Goal: Transaction & Acquisition: Purchase product/service

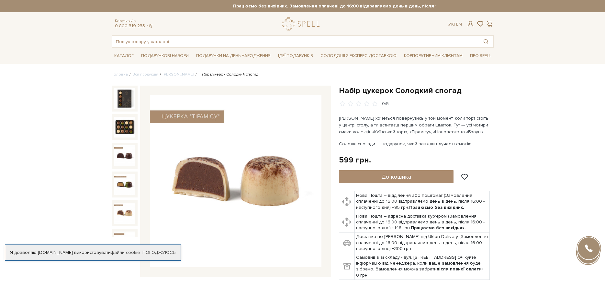
click at [127, 209] on img at bounding box center [124, 212] width 21 height 21
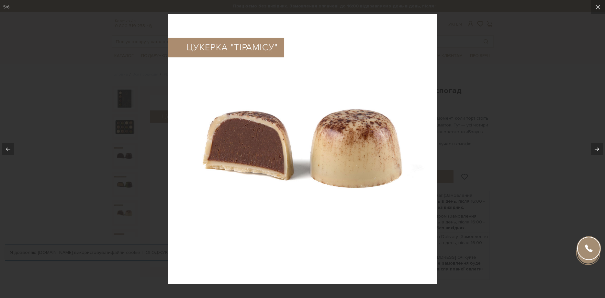
click at [596, 146] on icon at bounding box center [597, 149] width 8 height 8
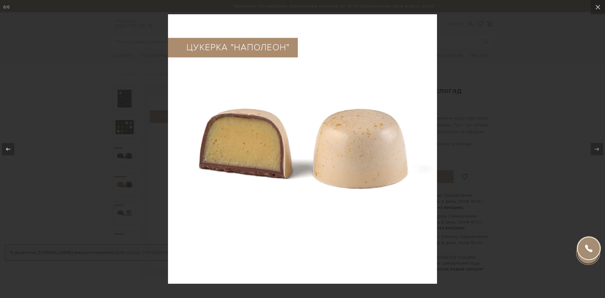
click at [509, 59] on div at bounding box center [302, 149] width 605 height 298
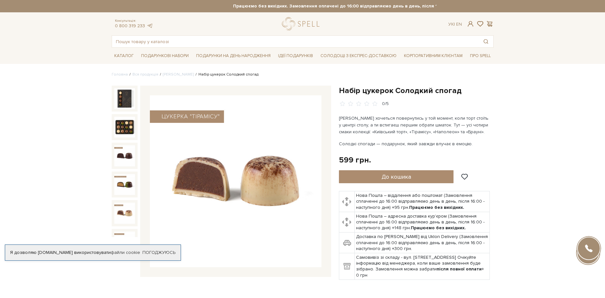
scroll to position [20, 0]
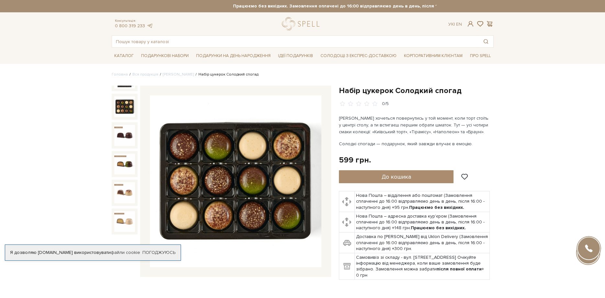
click at [125, 104] on img at bounding box center [124, 106] width 21 height 21
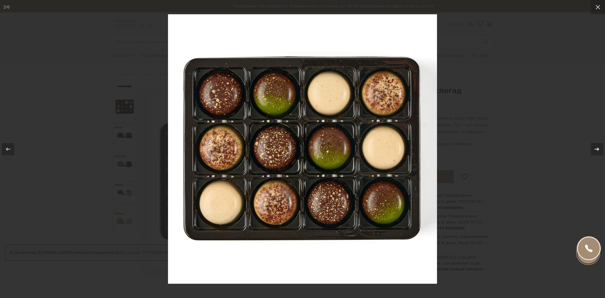
click at [600, 147] on icon at bounding box center [597, 149] width 8 height 8
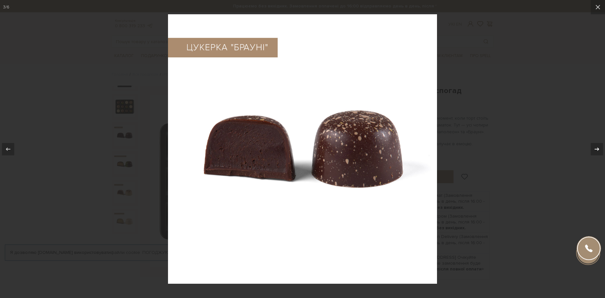
click at [600, 147] on icon at bounding box center [597, 149] width 8 height 8
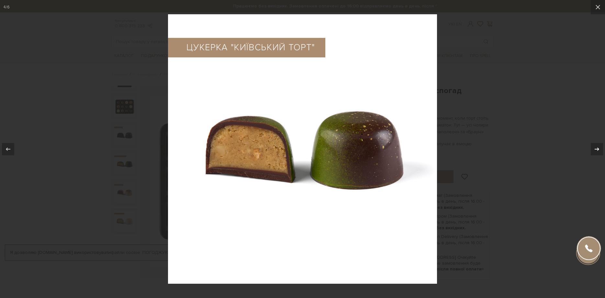
click at [600, 147] on icon at bounding box center [597, 149] width 8 height 8
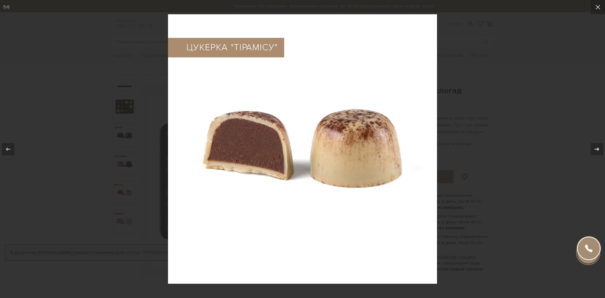
click at [600, 147] on icon at bounding box center [597, 149] width 8 height 8
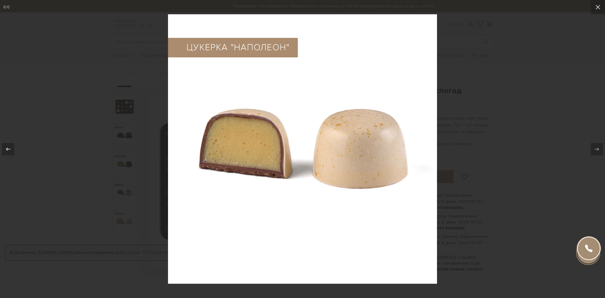
click at [562, 79] on div at bounding box center [302, 149] width 605 height 298
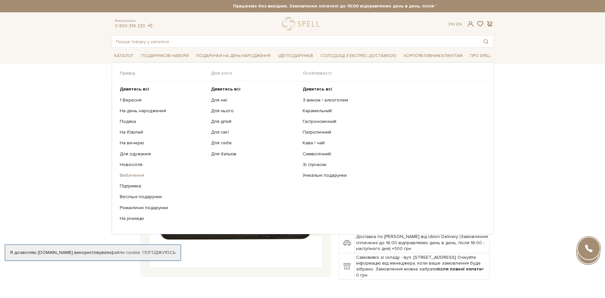
click at [126, 177] on link "Вибачення" at bounding box center [163, 175] width 87 height 6
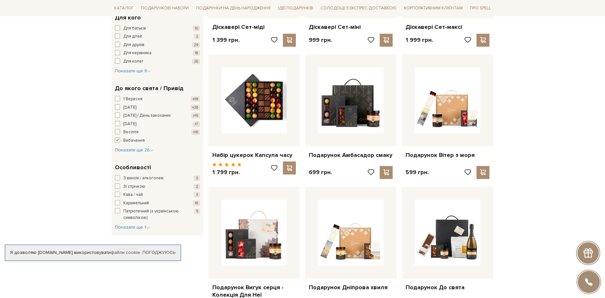
scroll to position [198, 0]
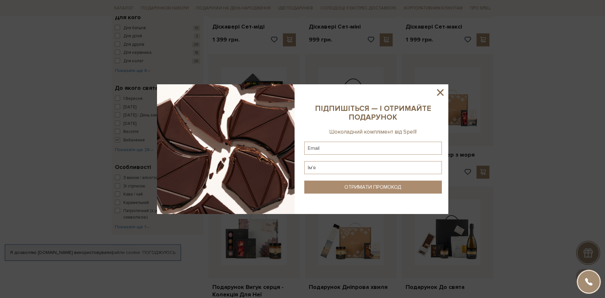
click at [465, 104] on div at bounding box center [302, 149] width 605 height 298
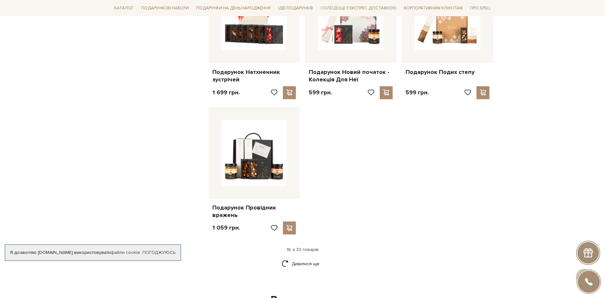
scroll to position [595, 0]
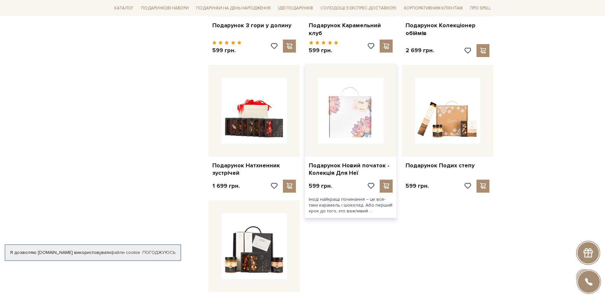
click at [351, 107] on img at bounding box center [351, 111] width 66 height 66
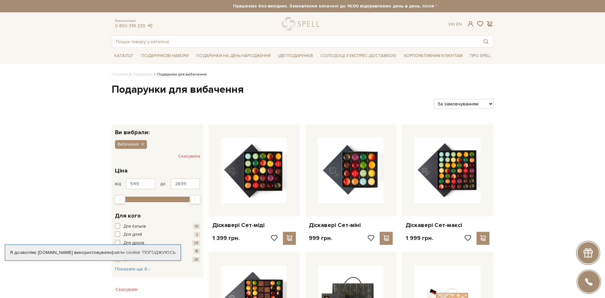
scroll to position [595, 0]
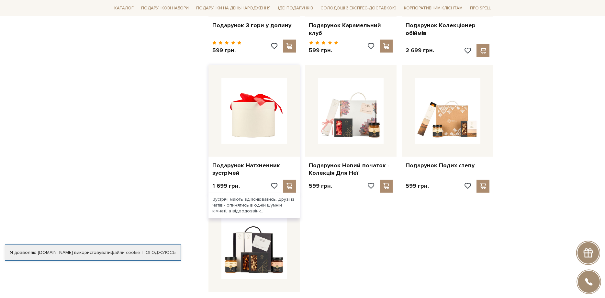
click at [253, 107] on img at bounding box center [255, 111] width 66 height 66
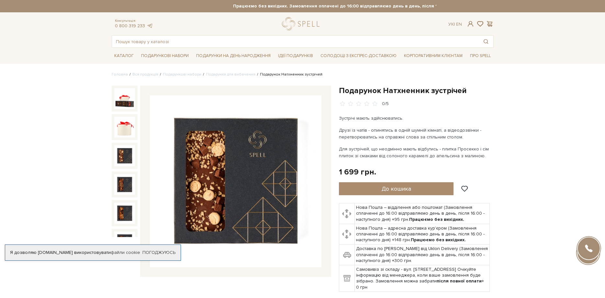
click at [121, 159] on img at bounding box center [124, 155] width 21 height 21
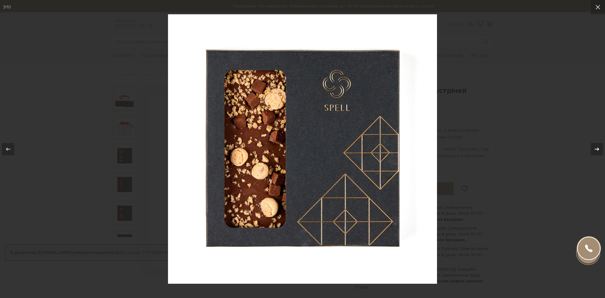
click at [596, 148] on icon at bounding box center [597, 149] width 8 height 8
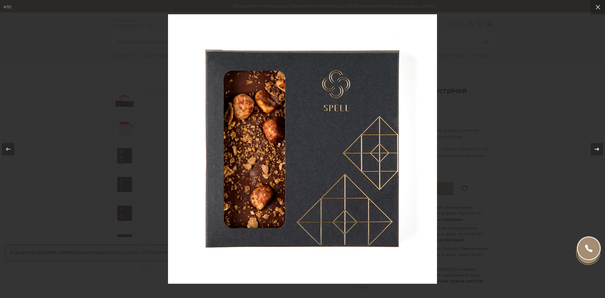
click at [596, 148] on icon at bounding box center [597, 149] width 8 height 8
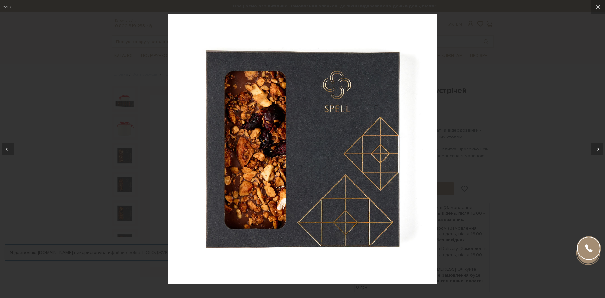
click at [596, 148] on icon at bounding box center [597, 149] width 8 height 8
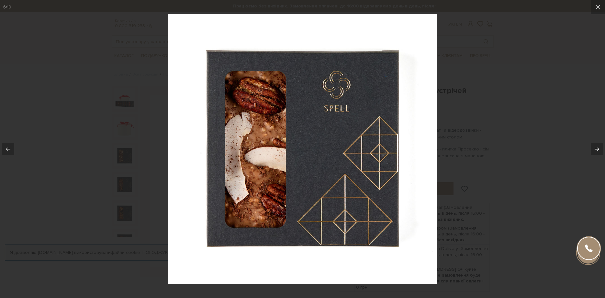
click at [596, 148] on icon at bounding box center [597, 149] width 8 height 8
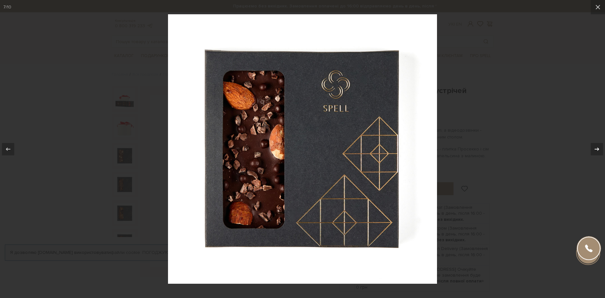
click at [596, 148] on icon at bounding box center [597, 149] width 8 height 8
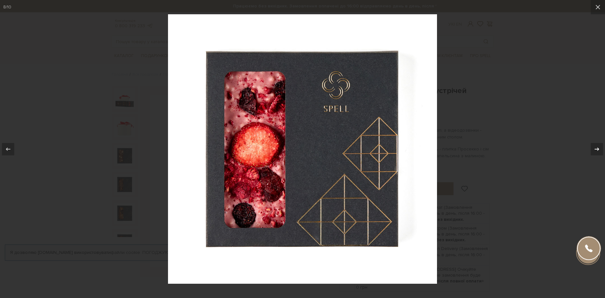
click at [594, 147] on icon at bounding box center [597, 149] width 8 height 8
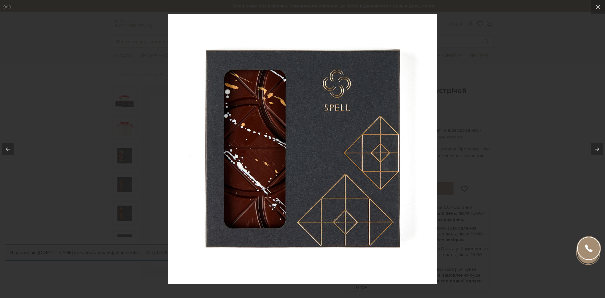
click at [510, 107] on div at bounding box center [302, 149] width 605 height 298
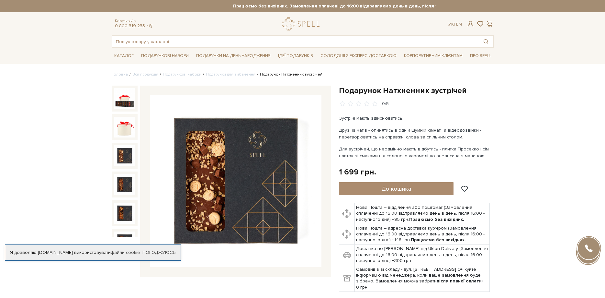
scroll to position [135, 0]
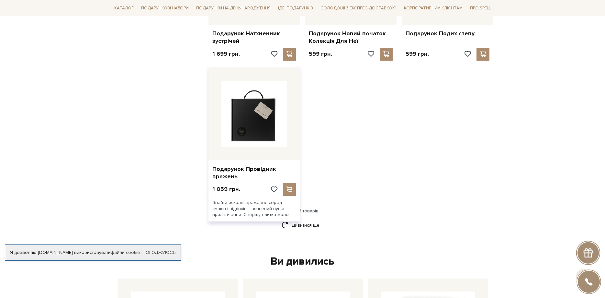
scroll to position [793, 0]
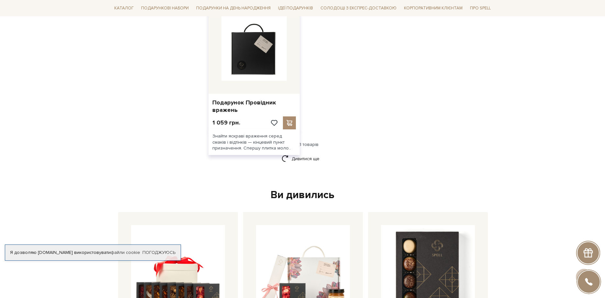
click at [264, 52] on img at bounding box center [255, 48] width 66 height 66
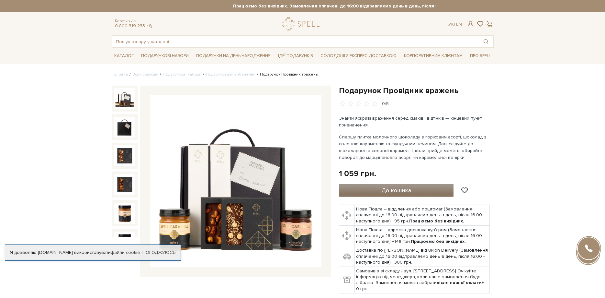
click at [406, 191] on span "До кошика" at bounding box center [396, 190] width 29 height 7
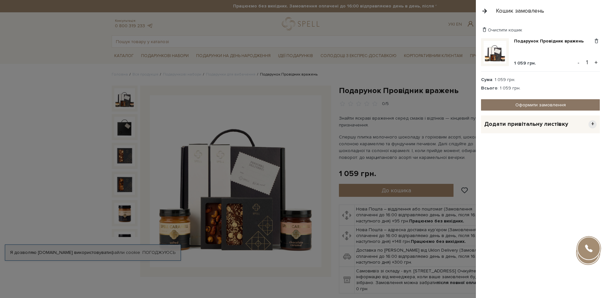
click at [542, 103] on link "Оформити замовлення" at bounding box center [540, 104] width 119 height 11
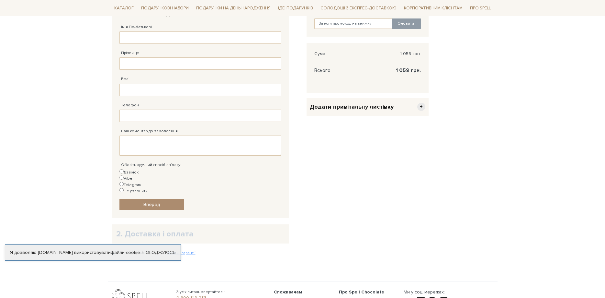
scroll to position [198, 0]
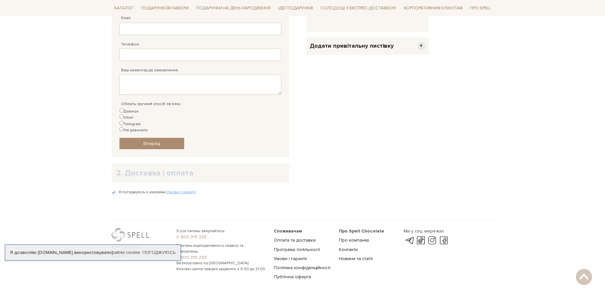
click at [134, 114] on label "Viber" at bounding box center [127, 117] width 14 height 6
click at [124, 114] on input "Viber" at bounding box center [122, 116] width 4 height 4
radio input "true"
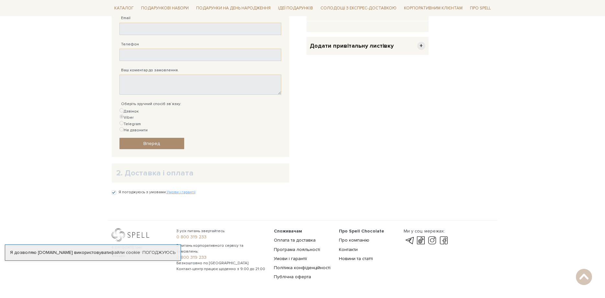
scroll to position [0, 0]
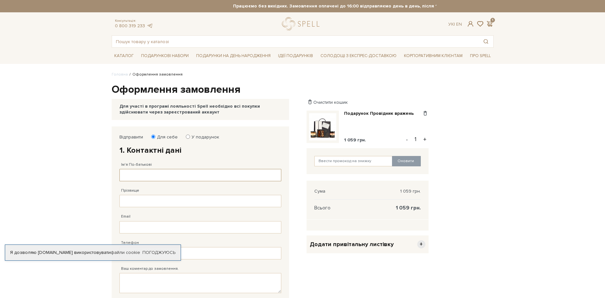
click at [133, 176] on input "Ім'я По-батькові" at bounding box center [201, 175] width 162 height 12
type input "[PERSON_NAME]"
click at [131, 203] on input "Прізвище" at bounding box center [201, 201] width 162 height 12
type input "Іванівна"
click at [138, 228] on input "Email" at bounding box center [201, 227] width 162 height 12
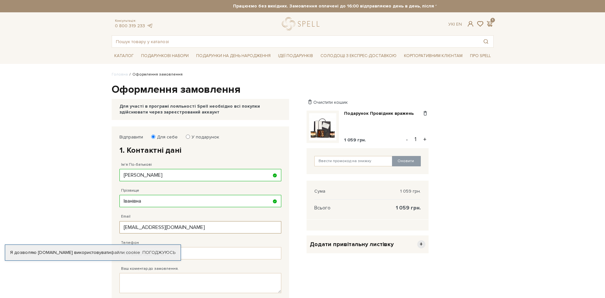
type input "[EMAIL_ADDRESS][DOMAIN_NAME]"
click at [463, 224] on div "Відправити Для себе У подарунок 1. Контактні дані Ім'я По-батькові [GEOGRAPHIC_…" at bounding box center [303, 260] width 390 height 269
click at [168, 257] on input "Телефон" at bounding box center [201, 253] width 162 height 12
click at [63, 249] on div "Я дозволяю [DOMAIN_NAME] використовувати файли cookie" at bounding box center [93, 252] width 176 height 6
click at [124, 235] on div "Телефон Заповніть поле!" at bounding box center [201, 246] width 162 height 26
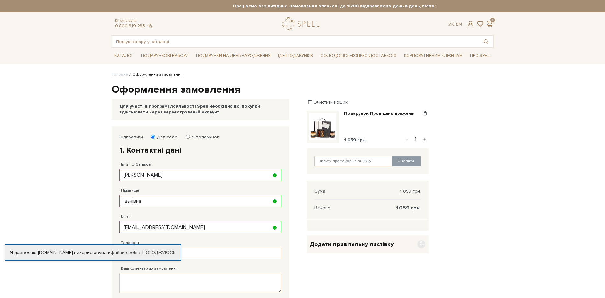
click at [148, 250] on div "Я дозволяю [DOMAIN_NAME] використовувати файли cookie Погоджуюсь" at bounding box center [93, 252] width 176 height 16
click at [133, 281] on textarea "Ваш коментар до замовлення." at bounding box center [201, 283] width 162 height 20
click at [137, 255] on input "Телефон" at bounding box center [201, 253] width 162 height 12
type input "[PHONE_NUMBER]"
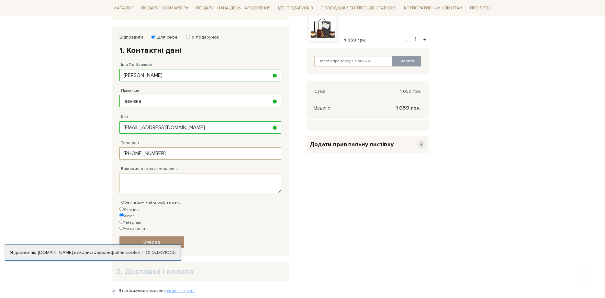
scroll to position [198, 0]
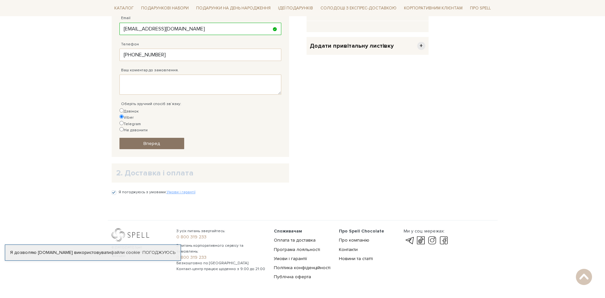
click at [156, 141] on span "Вперед" at bounding box center [151, 144] width 17 height 6
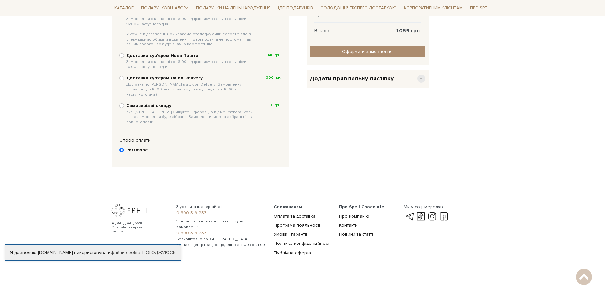
scroll to position [126, 0]
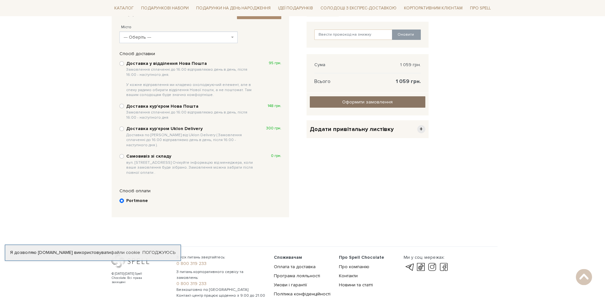
click at [372, 103] on span "Оформити замовлення" at bounding box center [367, 102] width 51 height 6
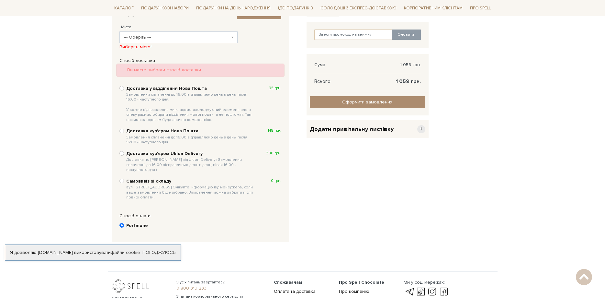
click at [142, 178] on b "Самовивіз зі складу вул. [STREET_ADDRESS] Очікуйте інформацію від менеджера, ко…" at bounding box center [190, 189] width 129 height 22
click at [124, 178] on input "Самовивіз зі складу вул. [STREET_ADDRESS] Очікуйте інформацію від менеджера, ко…" at bounding box center [122, 180] width 5 height 5
radio input "true"
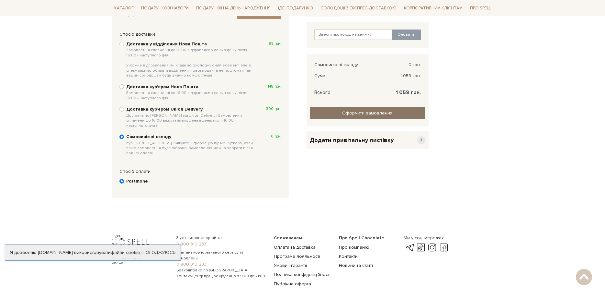
click at [356, 113] on input "Оформити замовлення" at bounding box center [368, 112] width 116 height 11
